Goal: Information Seeking & Learning: Learn about a topic

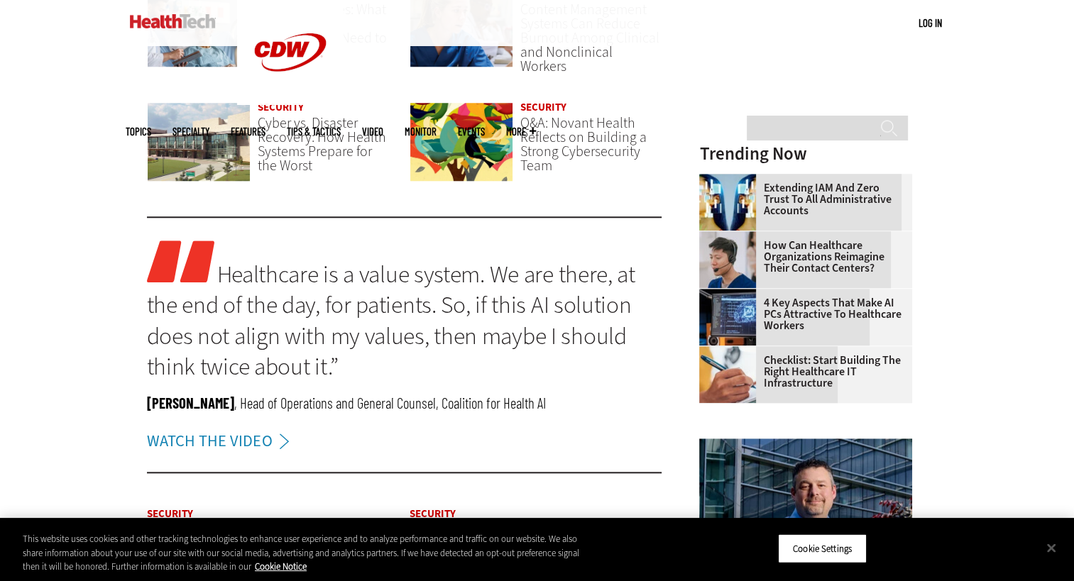
scroll to position [1322, 0]
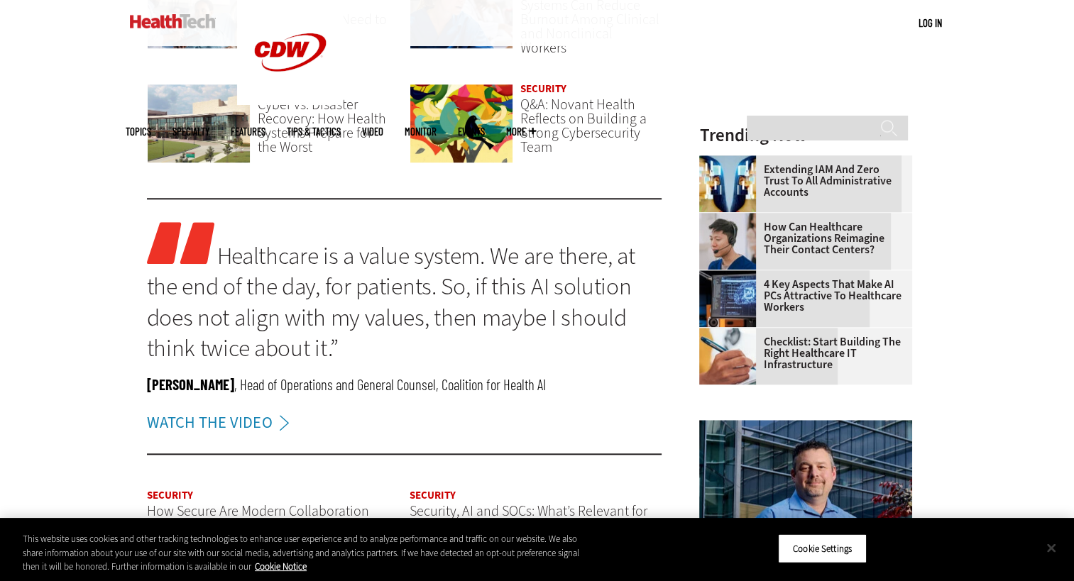
click at [1056, 546] on button "Close" at bounding box center [1051, 547] width 31 height 31
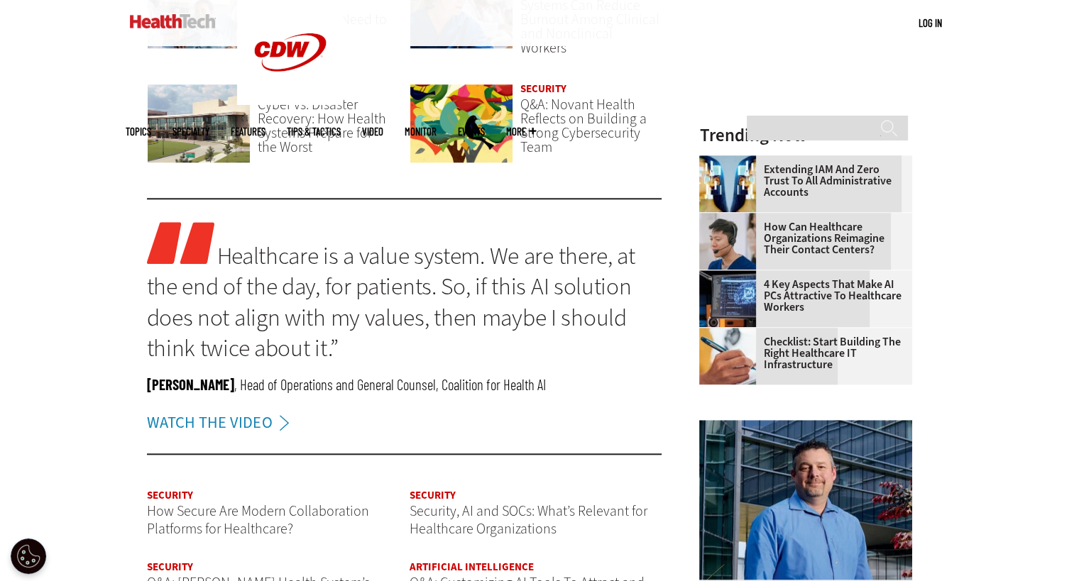
click at [454, 331] on link "Healthcare is a value system. We are there, at the end of the day, for patients…" at bounding box center [391, 302] width 488 height 124
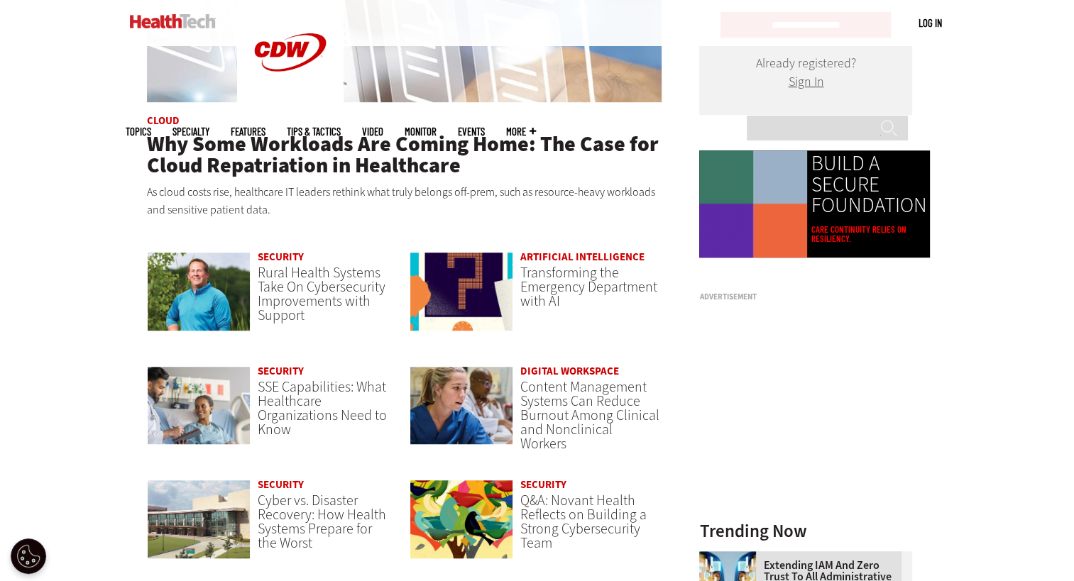
scroll to position [927, 0]
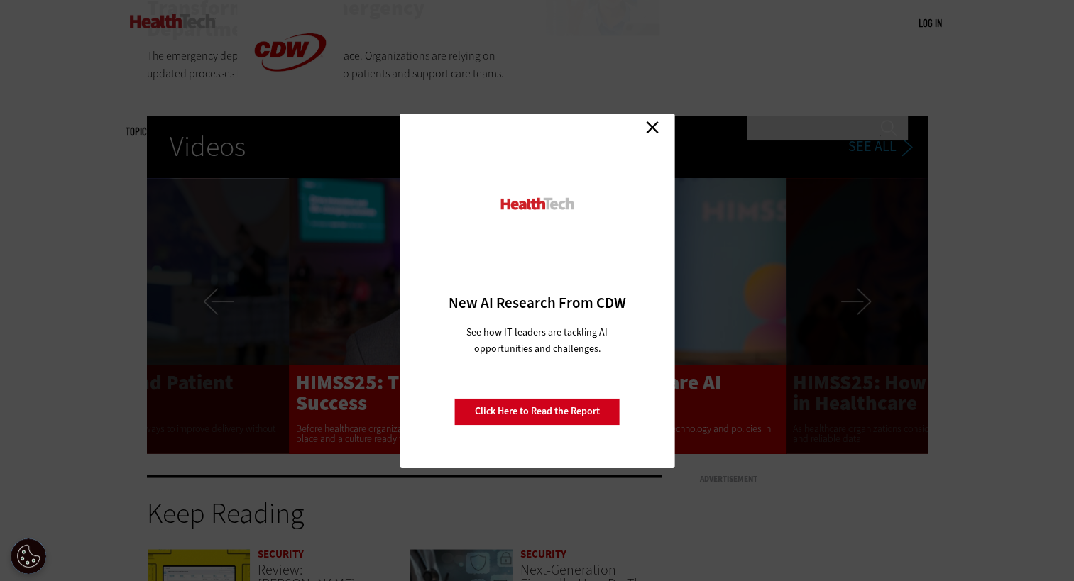
scroll to position [2519, 0]
click at [653, 126] on link "Close" at bounding box center [652, 127] width 21 height 21
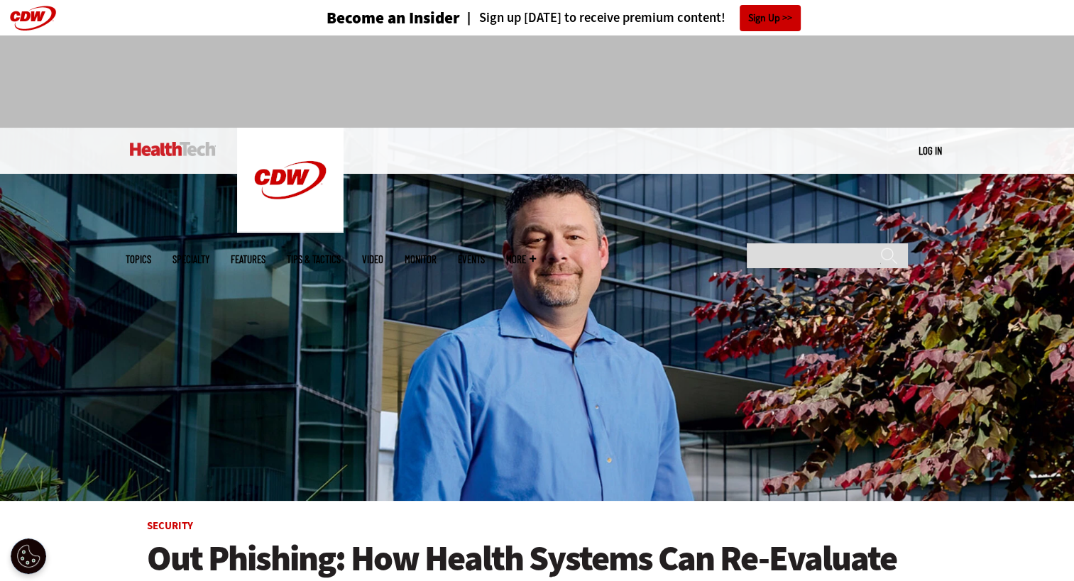
click at [745, 376] on img at bounding box center [537, 314] width 1074 height 373
click at [779, 243] on input "Search" at bounding box center [827, 255] width 161 height 25
type input "**"
click at [880, 247] on input "******" at bounding box center [888, 261] width 17 height 28
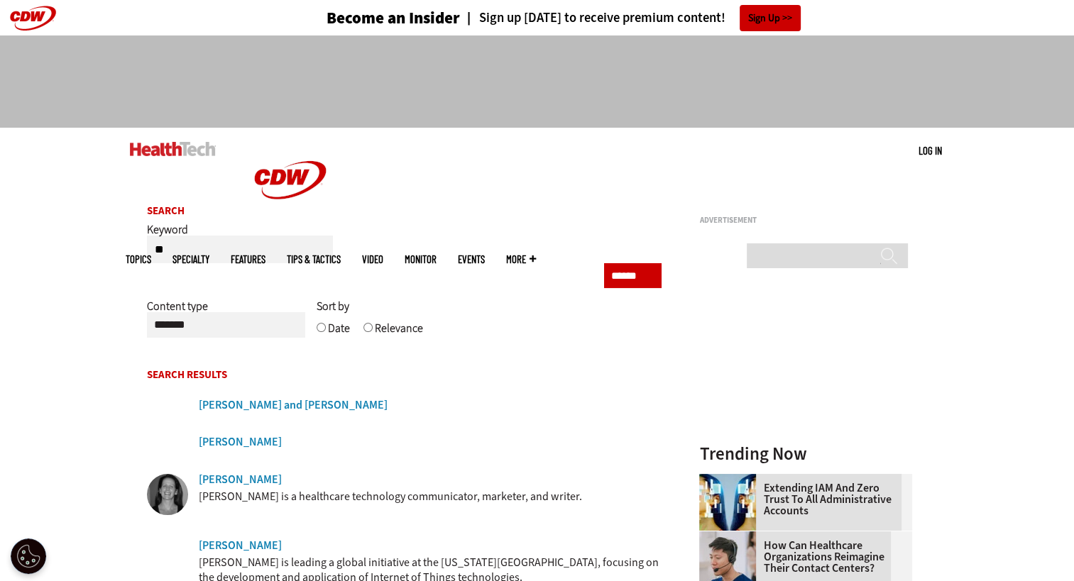
click at [151, 254] on span "Topics" at bounding box center [139, 259] width 26 height 11
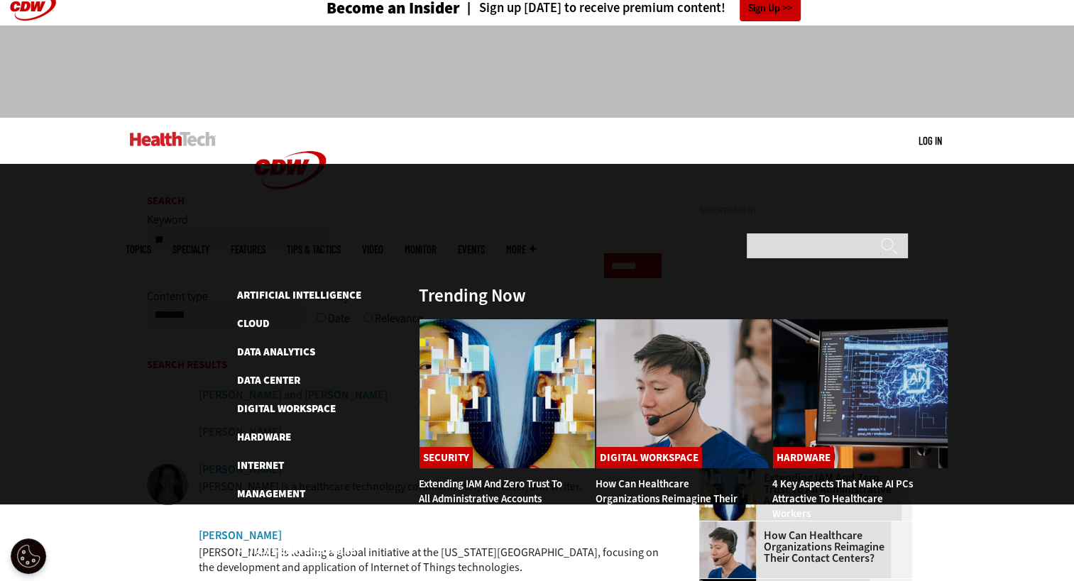
scroll to position [11, 0]
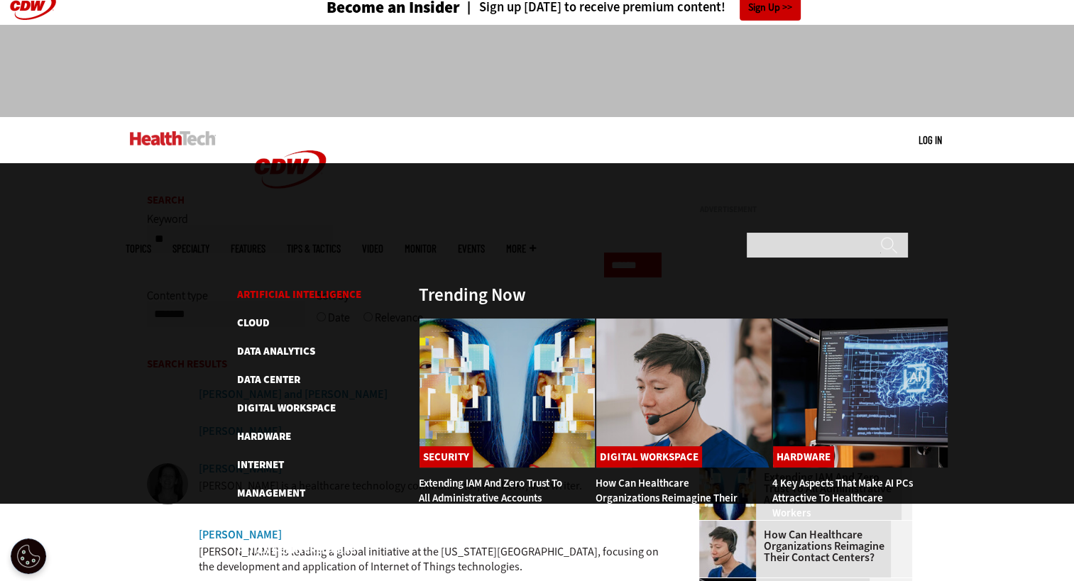
click at [332, 287] on link "Artificial Intelligence" at bounding box center [299, 294] width 124 height 14
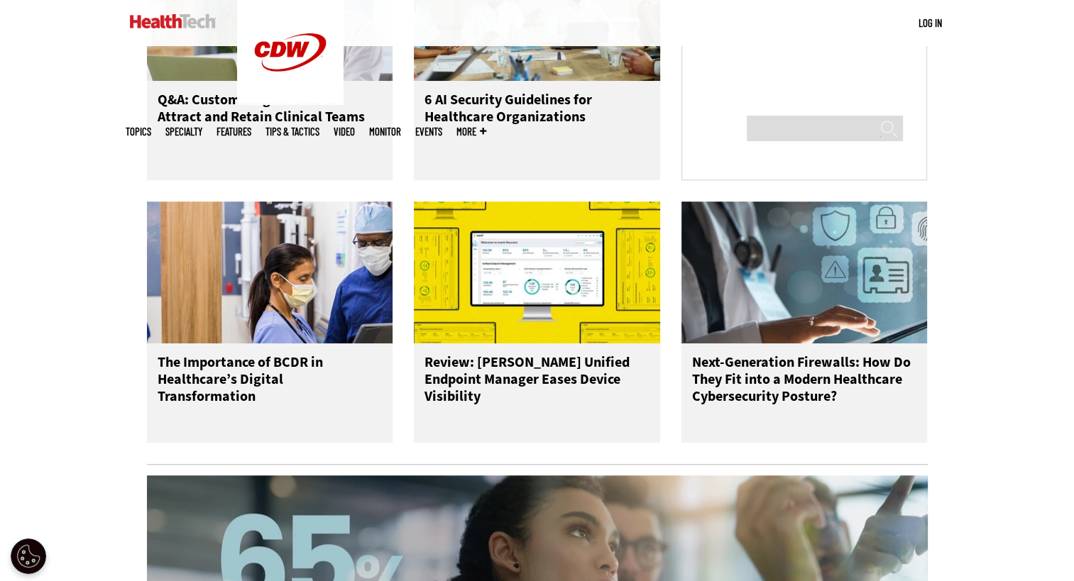
scroll to position [1038, 0]
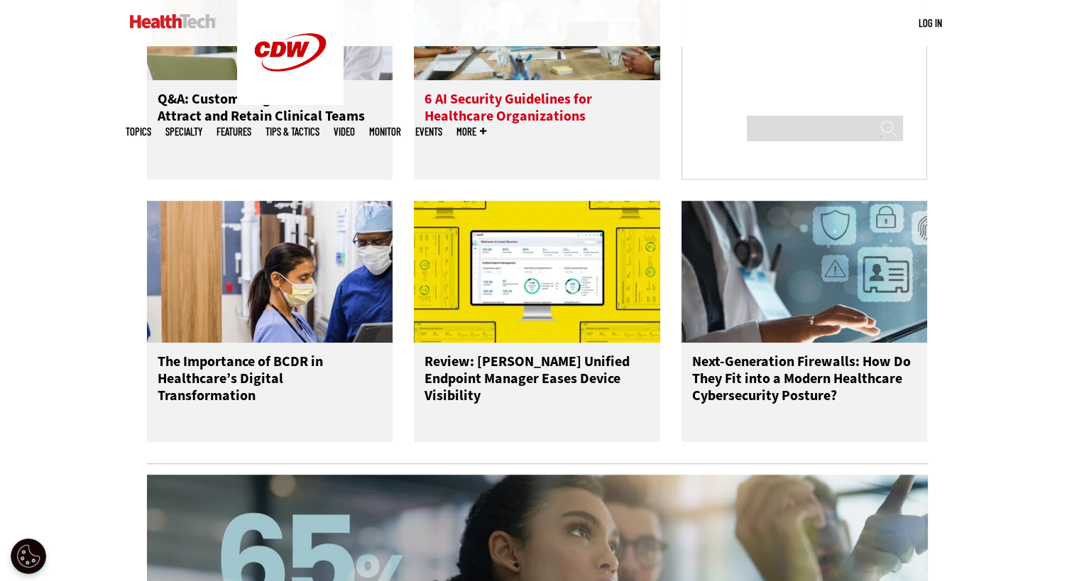
click at [485, 148] on h3 "6 AI Security Guidelines for Healthcare Organizations" at bounding box center [536, 119] width 225 height 57
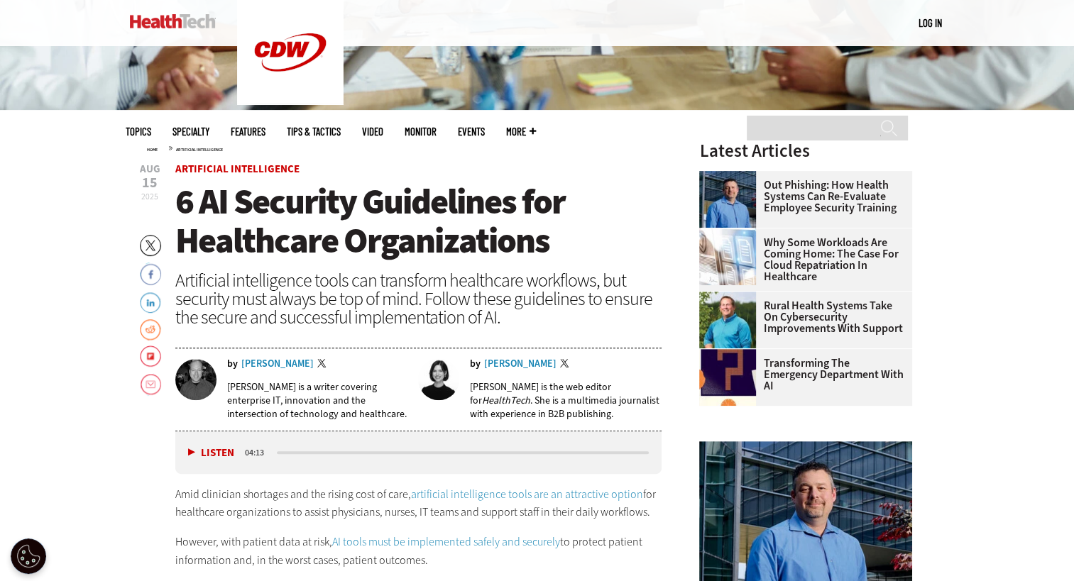
scroll to position [392, 0]
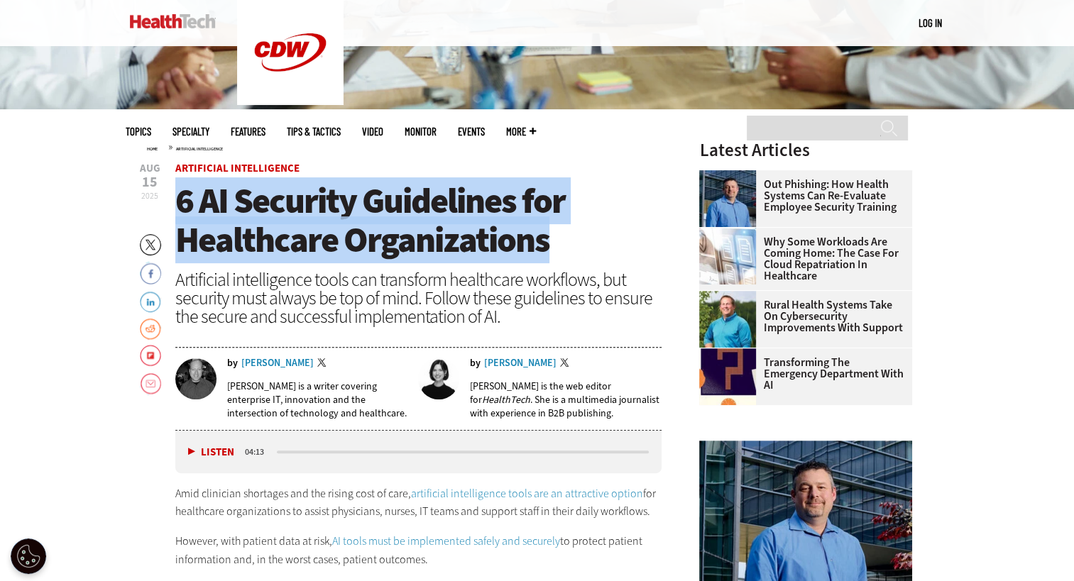
drag, startPoint x: 181, startPoint y: 203, endPoint x: 556, endPoint y: 239, distance: 376.5
click at [556, 239] on h1 "6 AI Security Guidelines for Healthcare Organizations" at bounding box center [418, 221] width 487 height 78
copy span "6 AI Security Guidelines for Healthcare Organizations"
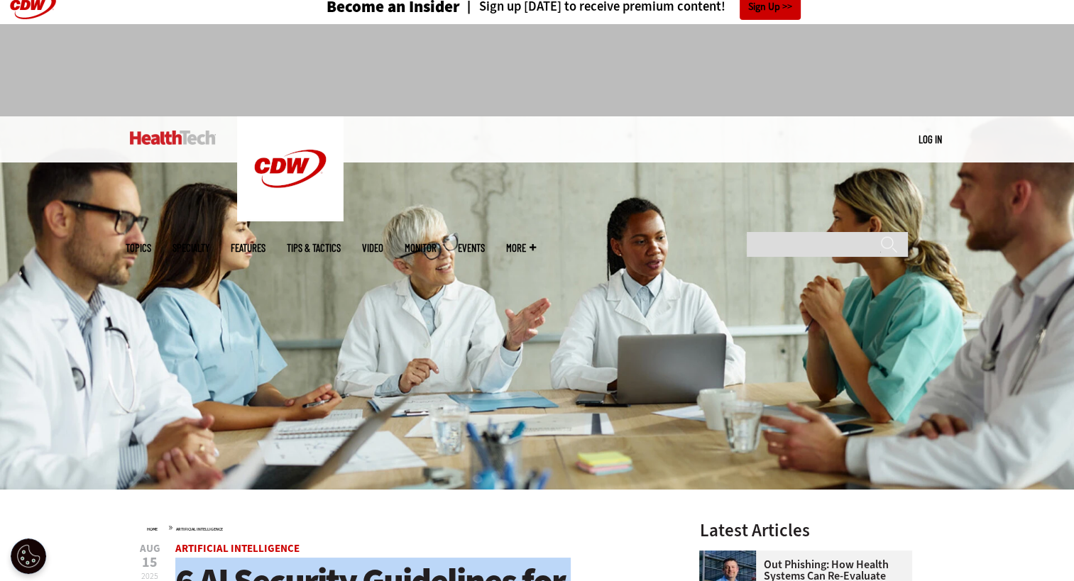
scroll to position [14, 0]
